Goal: Information Seeking & Learning: Learn about a topic

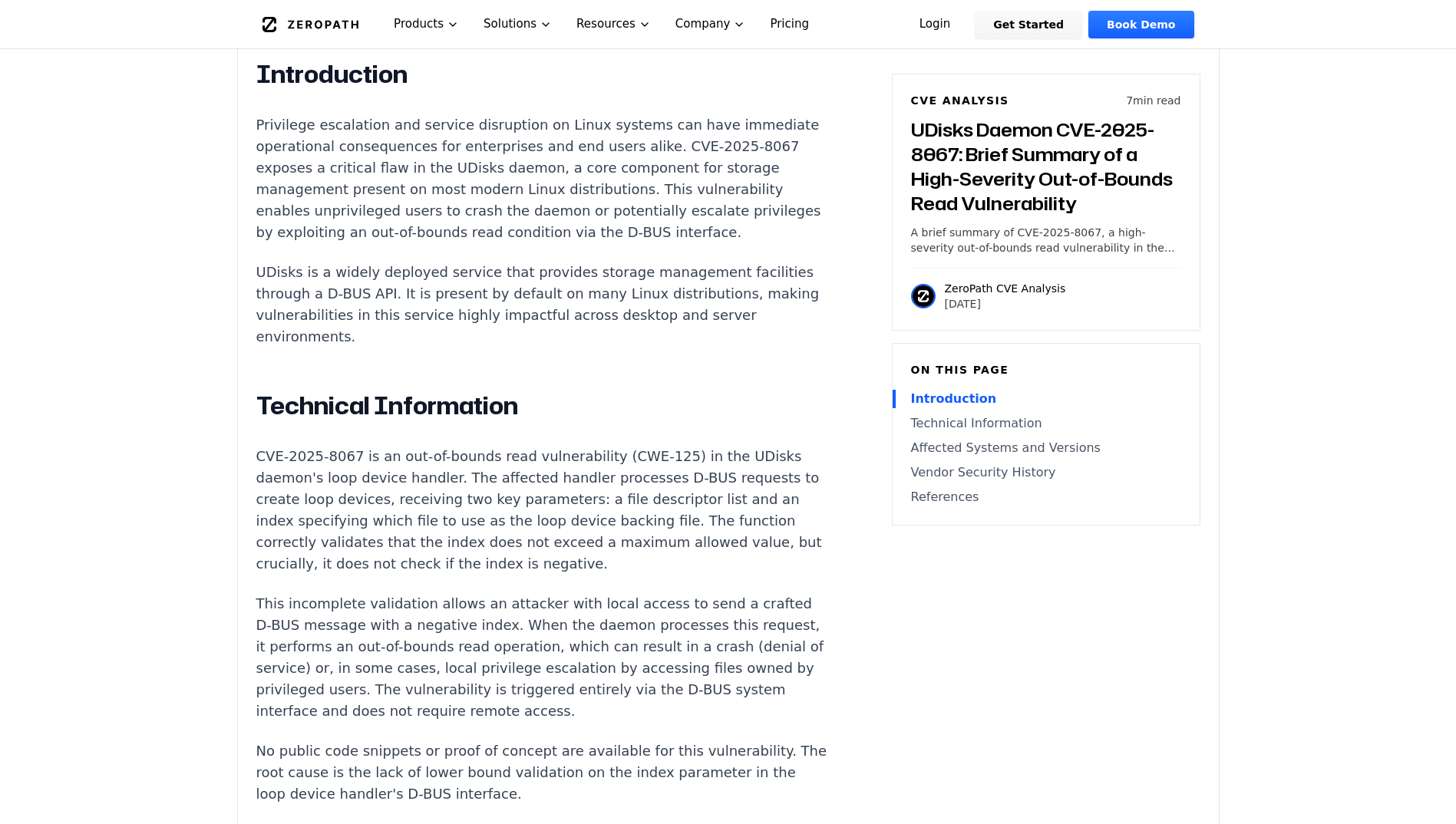
scroll to position [1075, 0]
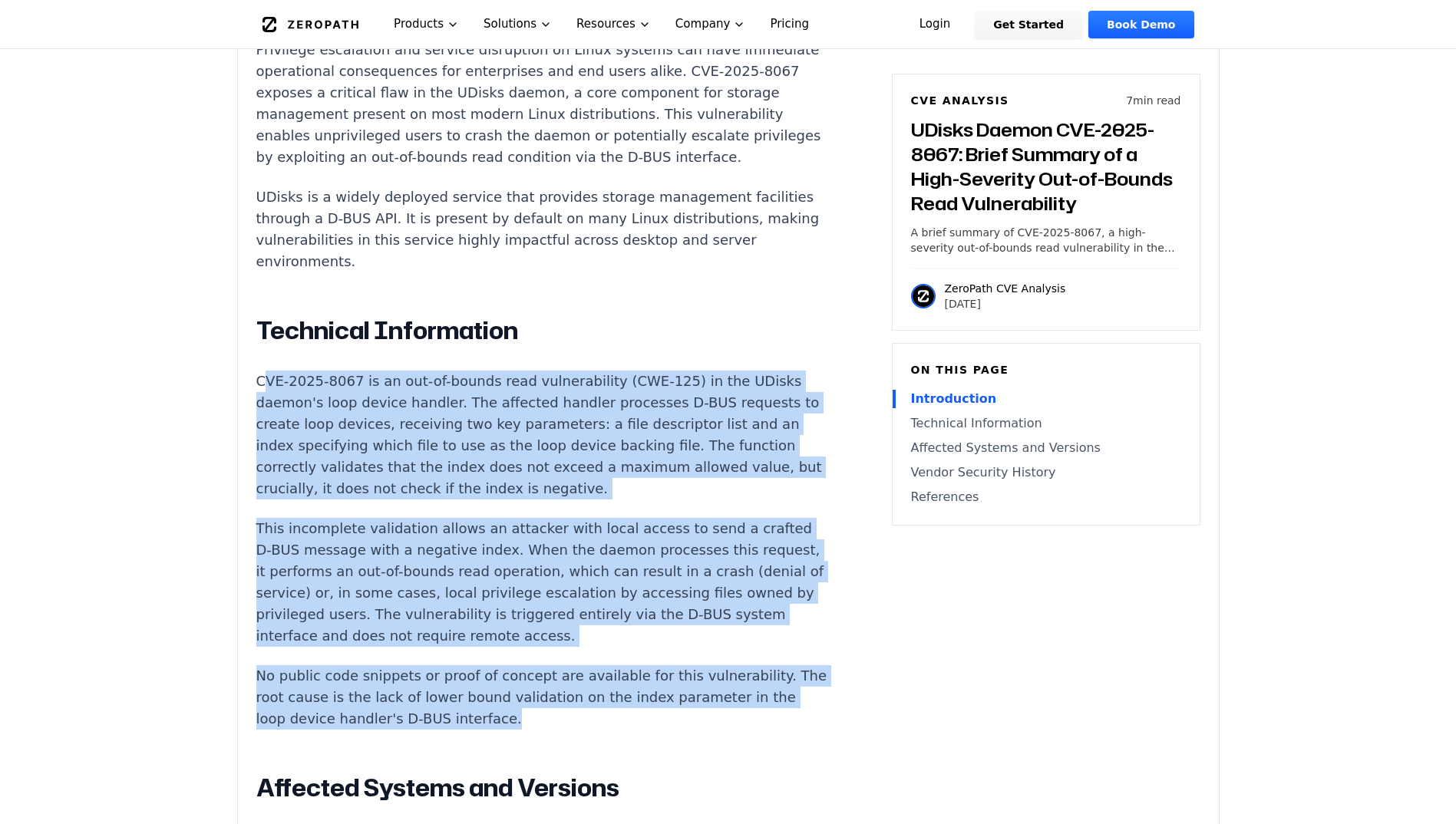
drag, startPoint x: 261, startPoint y: 384, endPoint x: 596, endPoint y: 727, distance: 479.5
click at [596, 727] on div "Introduction Privilege escalation and service disruption on Linux systems can h…" at bounding box center [542, 663] width 571 height 1356
copy div "VE-2025-8067 is an out-of-bounds read vulnerability (CWE-125) in the UDisks dae…"
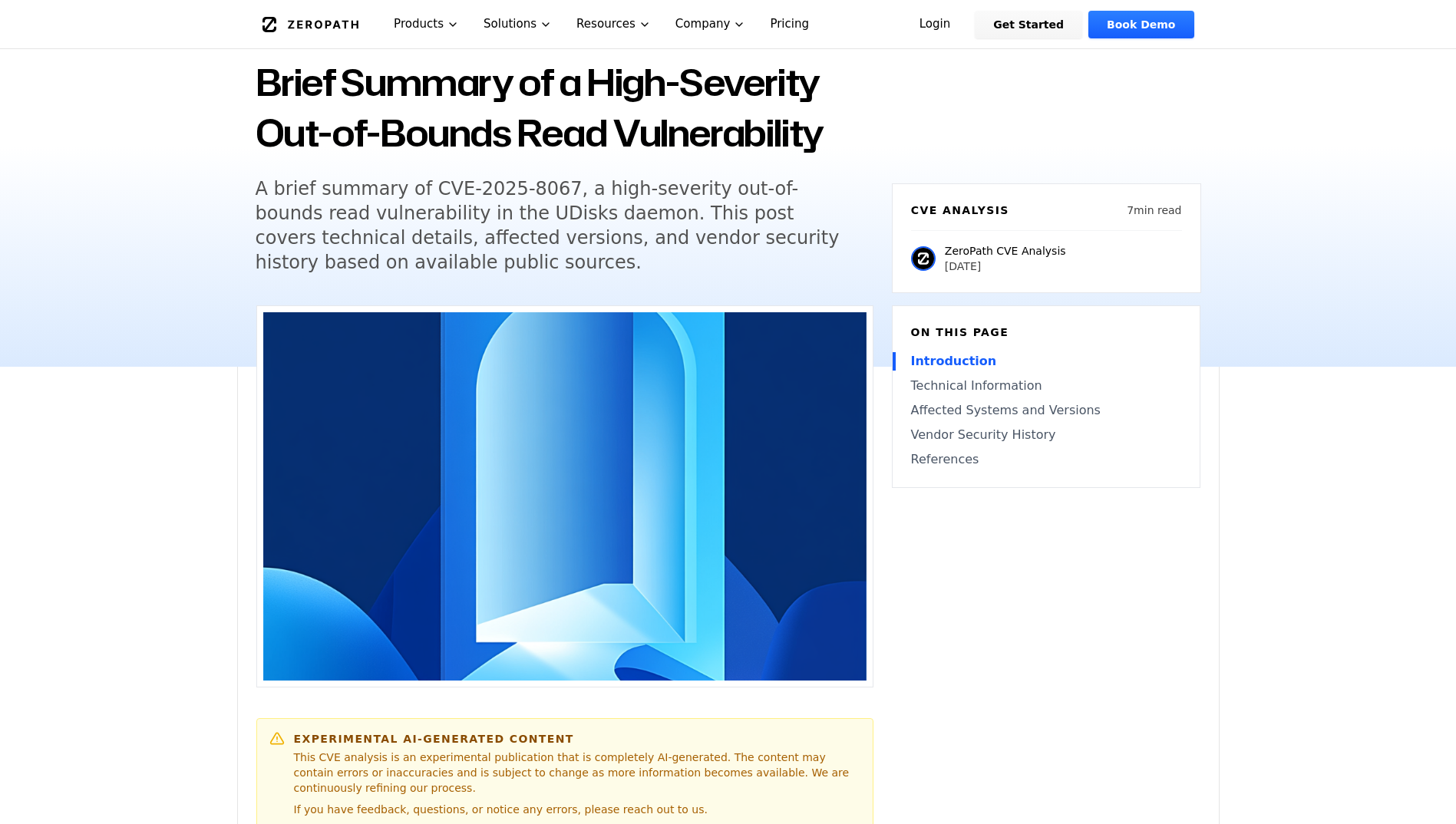
scroll to position [0, 0]
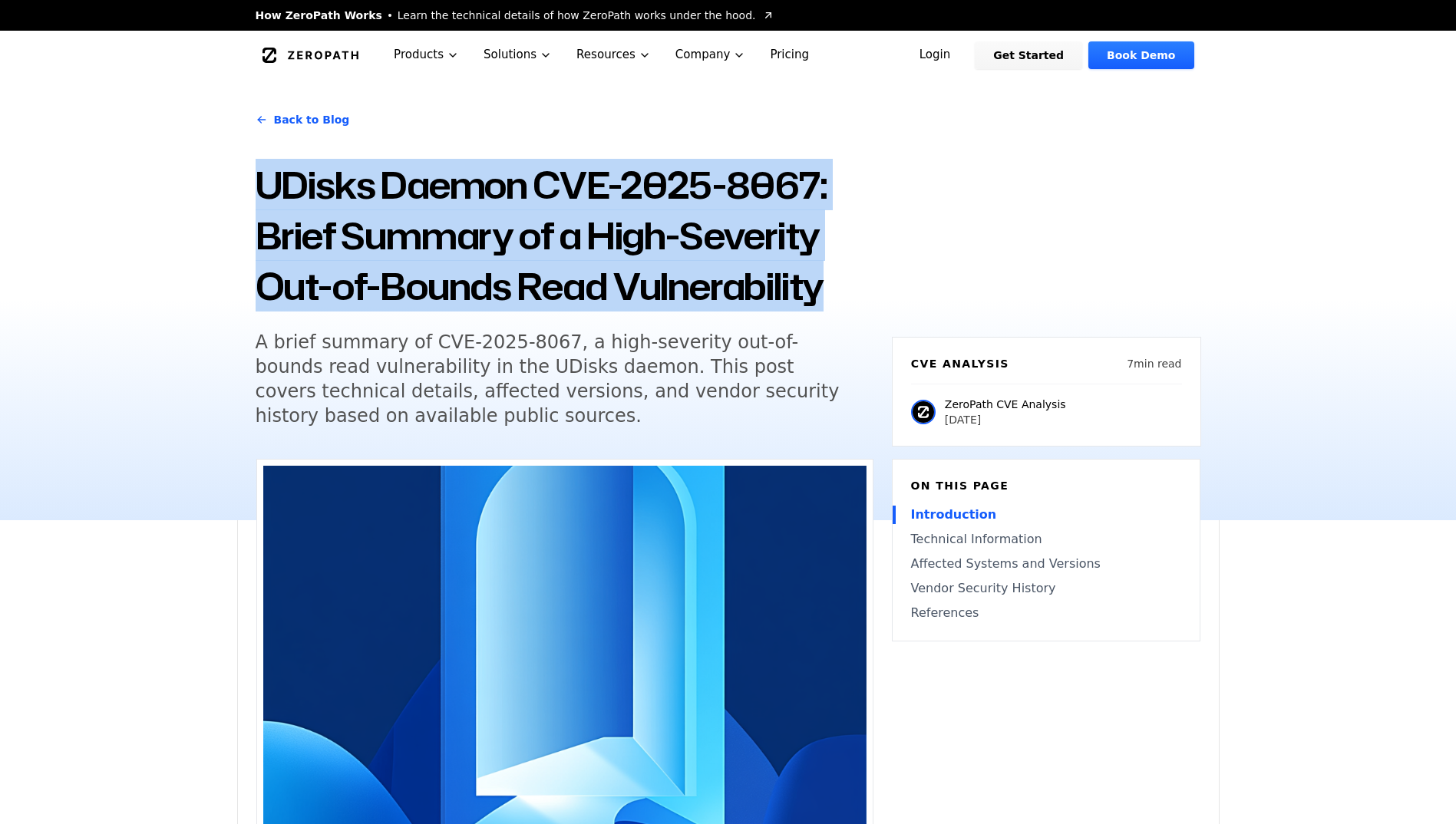
drag, startPoint x: 827, startPoint y: 286, endPoint x: 237, endPoint y: 203, distance: 595.8
click at [237, 203] on div "Back to Blog UDisks Daemon CVE-2025-8067: Brief Summary of a High-Severity Out-…" at bounding box center [728, 299] width 982 height 441
drag, startPoint x: 237, startPoint y: 203, endPoint x: 676, endPoint y: 210, distance: 439.1
click at [686, 210] on h1 "UDisks Daemon CVE-2025-8067: Brief Summary of a High-Severity Out-of-Bounds Rea…" at bounding box center [565, 236] width 618 height 152
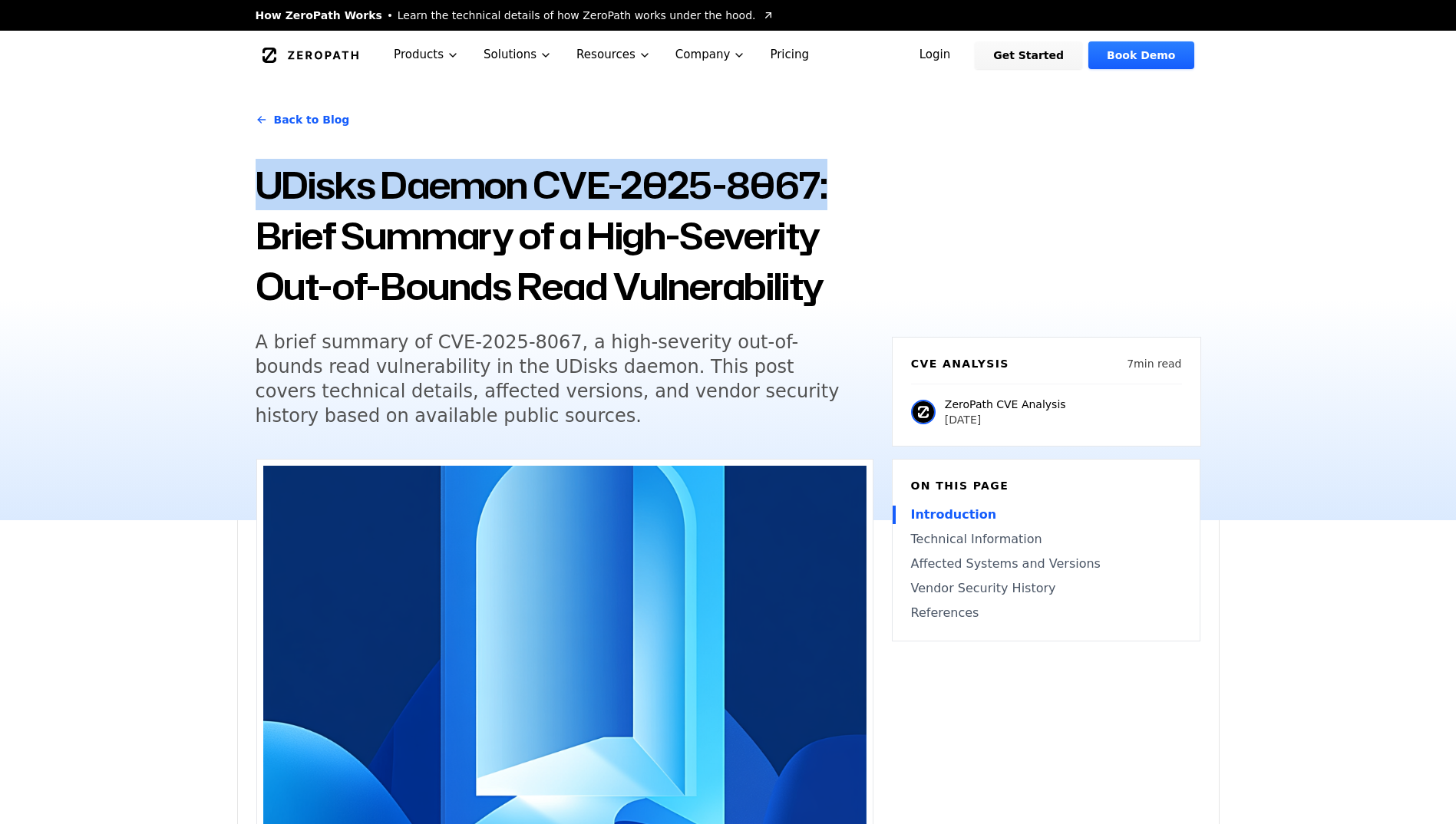
drag, startPoint x: 255, startPoint y: 188, endPoint x: 833, endPoint y: 189, distance: 578.0
click at [833, 189] on h1 "UDisks Daemon CVE-2025-8067: Brief Summary of a High-Severity Out-of-Bounds Rea…" at bounding box center [565, 236] width 618 height 152
copy h1 "UDisks Daemon CVE-2025-8067:"
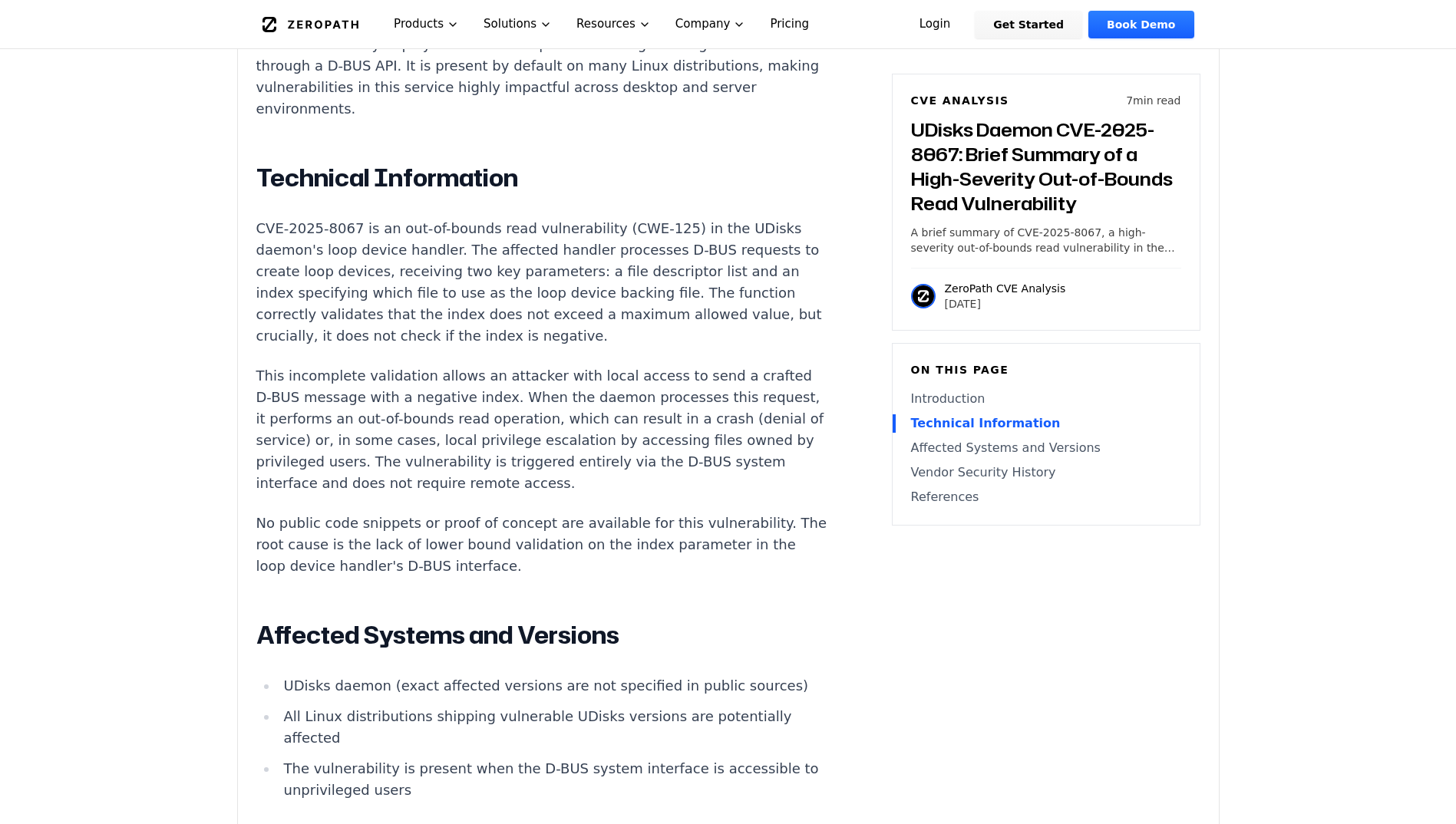
scroll to position [1228, 0]
click at [737, 346] on p "CVE-2025-8067 is an out-of-bounds read vulnerability (CWE-125) in the UDisks da…" at bounding box center [542, 282] width 571 height 129
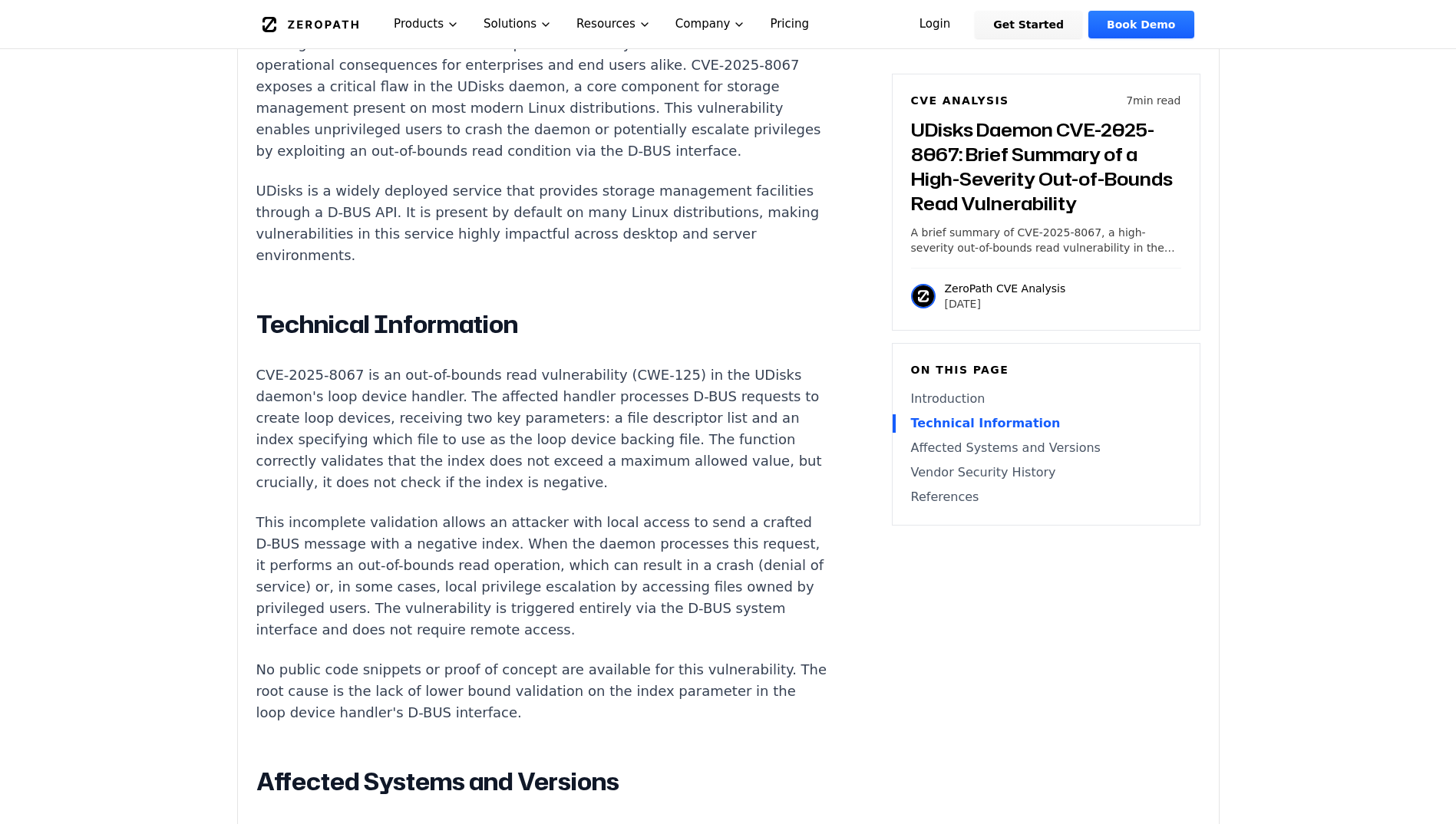
scroll to position [998, 0]
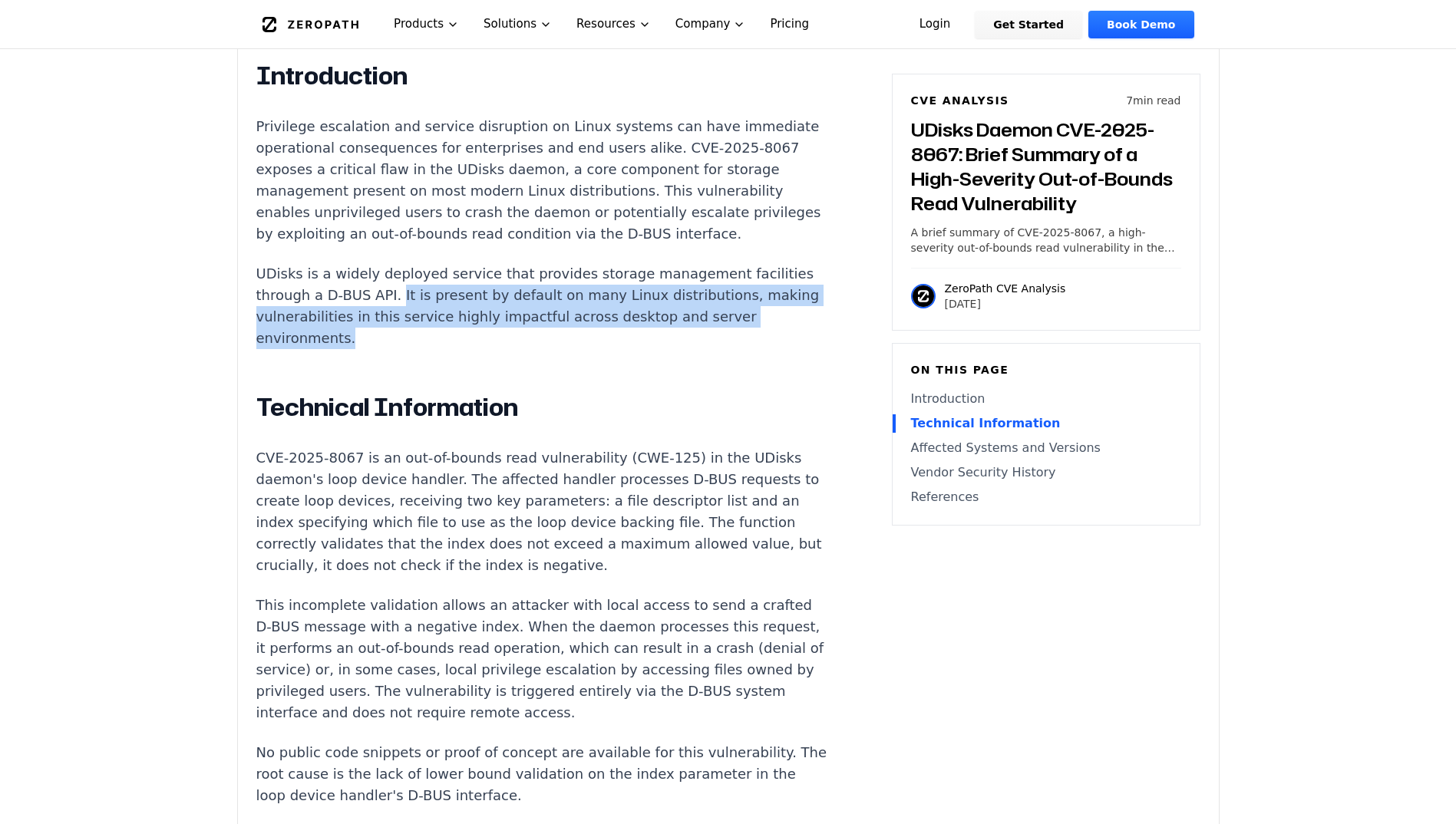
drag, startPoint x: 443, startPoint y: 301, endPoint x: 488, endPoint y: 344, distance: 62.2
click at [487, 345] on p "UDisks is a widely deployed service that provides storage management facilities…" at bounding box center [542, 306] width 571 height 86
copy p "It is present by default on many Linux distributions, making vulnerabilities in…"
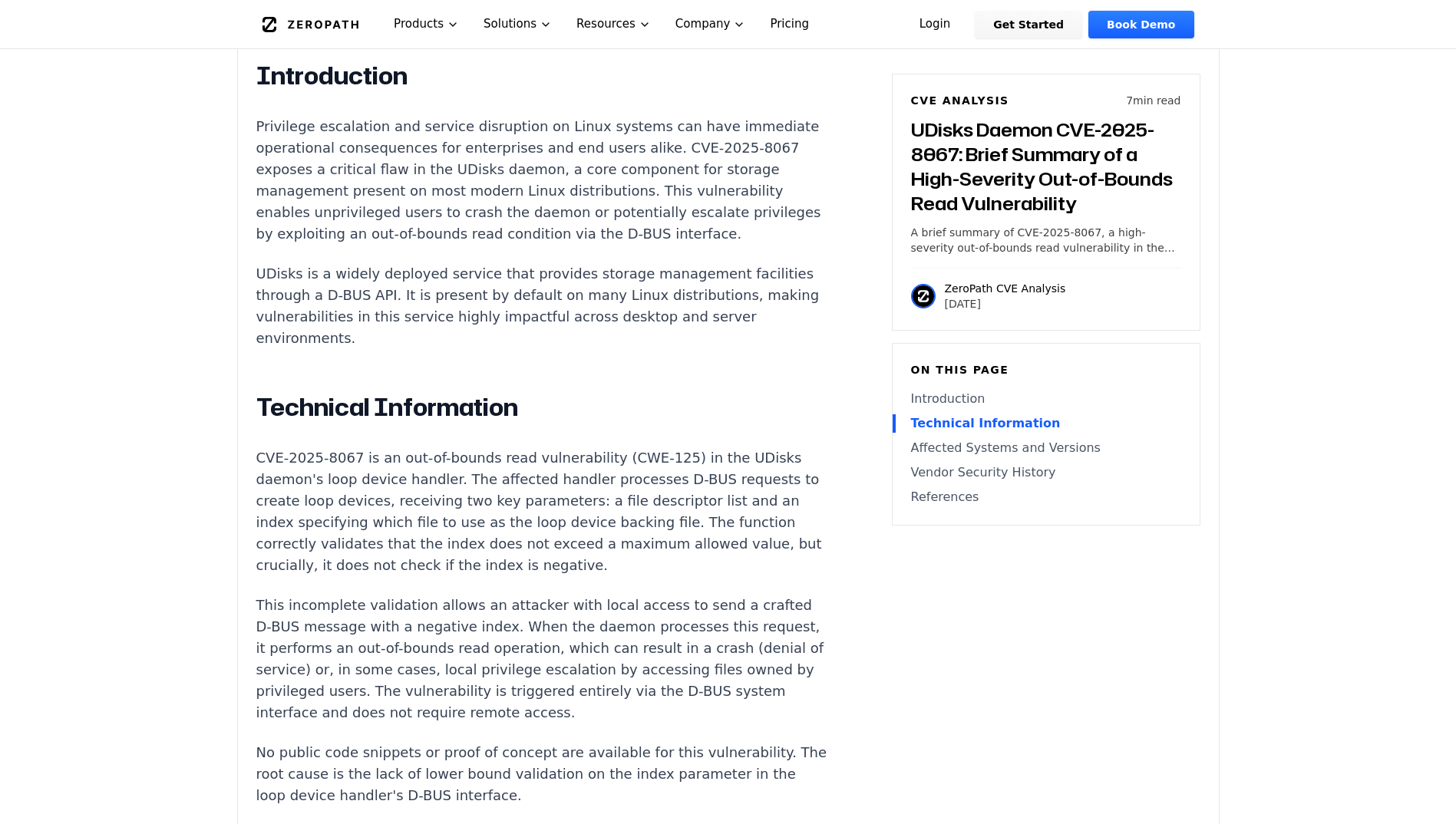
click at [244, 279] on div "Experimental AI-Generated Content This CVE analysis is an experimental publicat…" at bounding box center [729, 475] width 981 height 2027
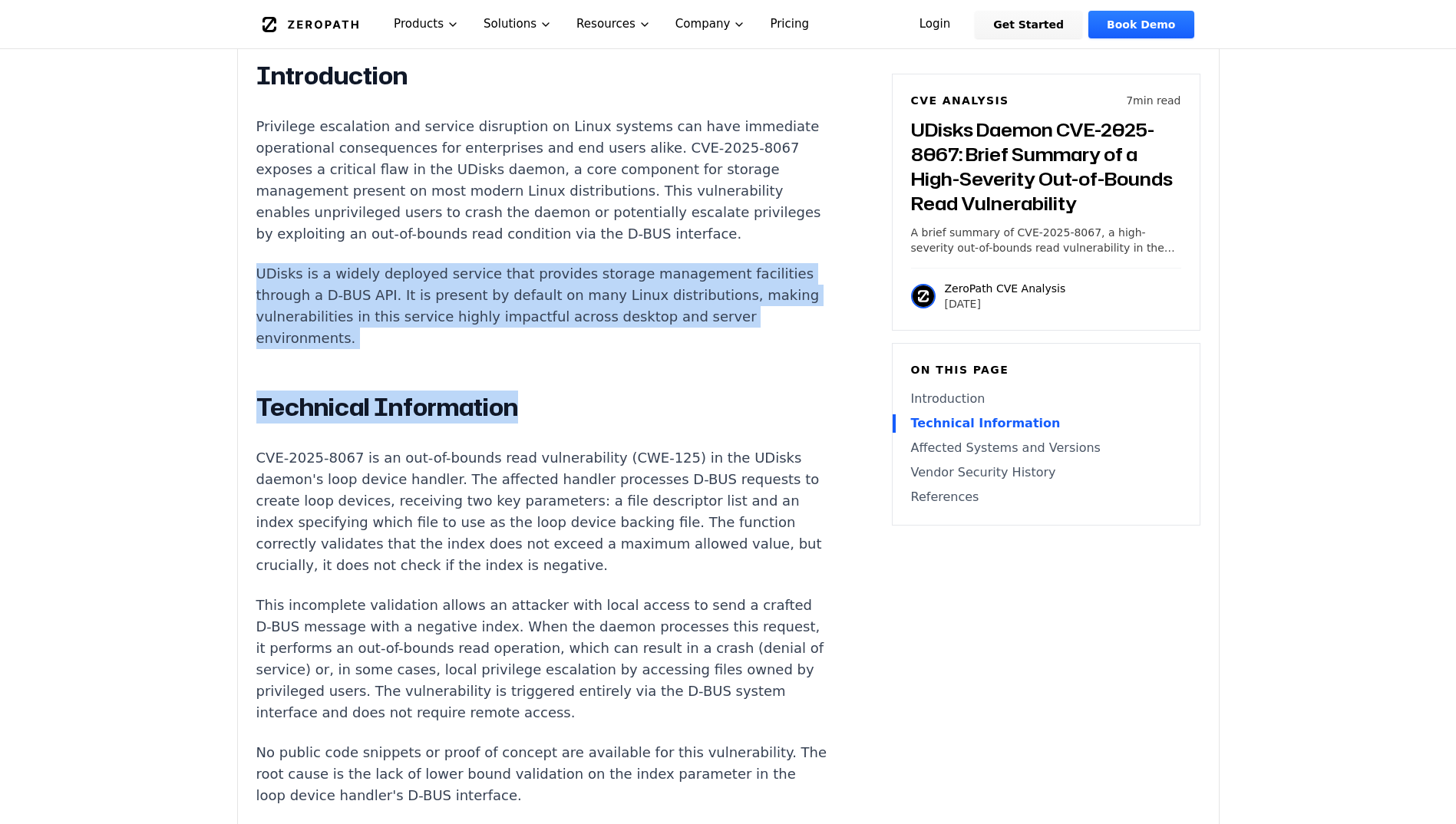
drag, startPoint x: 256, startPoint y: 277, endPoint x: 567, endPoint y: 363, distance: 322.7
click at [567, 363] on div "Introduction Privilege escalation and service disruption on Linux systems can h…" at bounding box center [542, 738] width 571 height 1356
copy div "UDisks is a widely deployed service that provides storage management facilities…"
click at [563, 360] on div "Introduction Privilege escalation and service disruption on Linux systems can h…" at bounding box center [542, 738] width 571 height 1356
click at [546, 347] on p "UDisks is a widely deployed service that provides storage management facilities…" at bounding box center [542, 306] width 571 height 86
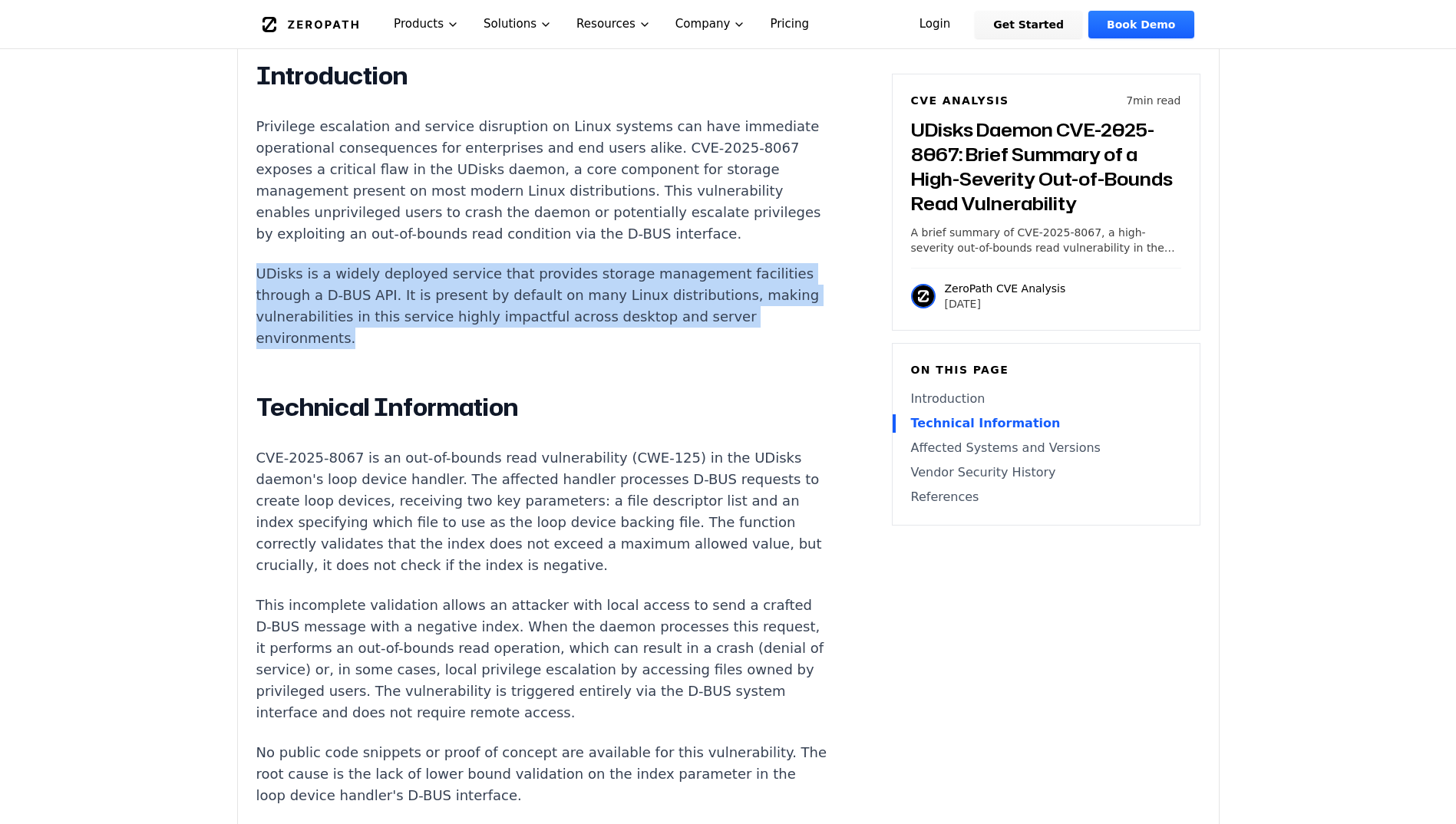
drag, startPoint x: 511, startPoint y: 345, endPoint x: 255, endPoint y: 278, distance: 264.6
click at [255, 278] on div "Experimental AI-Generated Content This CVE analysis is an experimental publicat…" at bounding box center [729, 475] width 981 height 2027
copy p "UDisks is a widely deployed service that provides storage management facilities…"
